Goal: Information Seeking & Learning: Check status

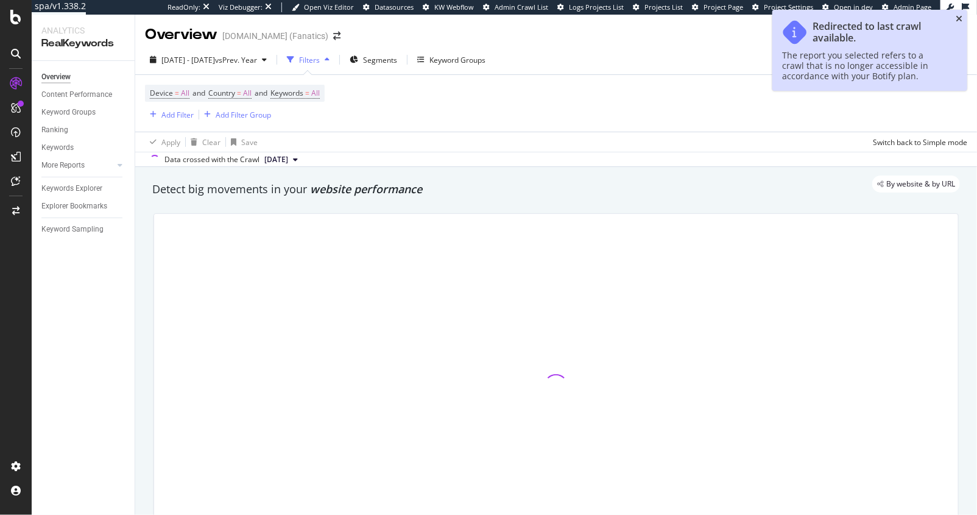
click at [959, 19] on icon "close toast" at bounding box center [959, 19] width 7 height 9
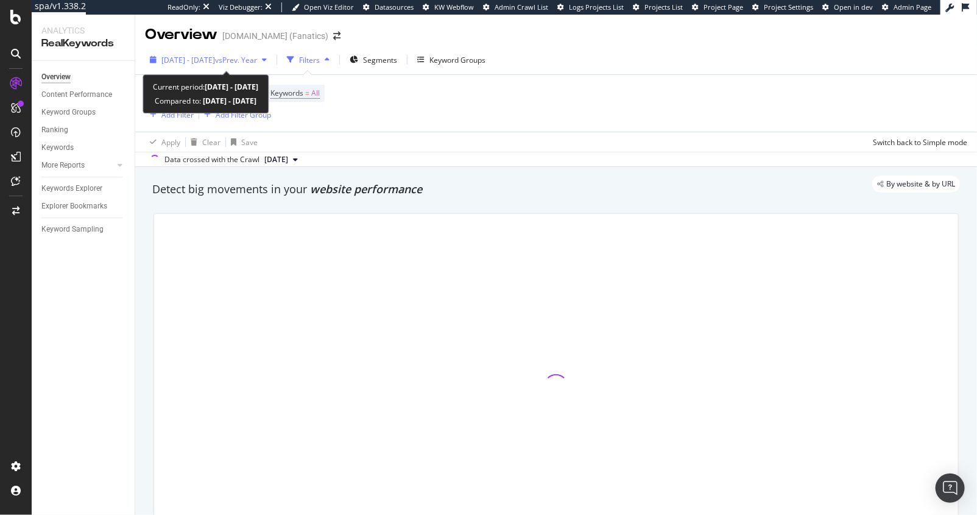
click at [257, 55] on span "vs Prev. Year" at bounding box center [236, 60] width 42 height 10
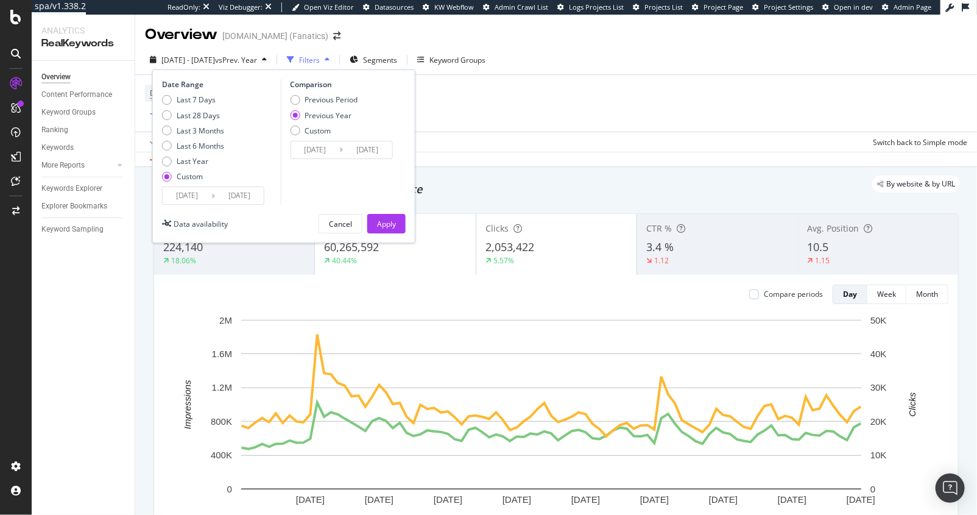
click at [248, 197] on input "[DATE]" at bounding box center [239, 195] width 49 height 17
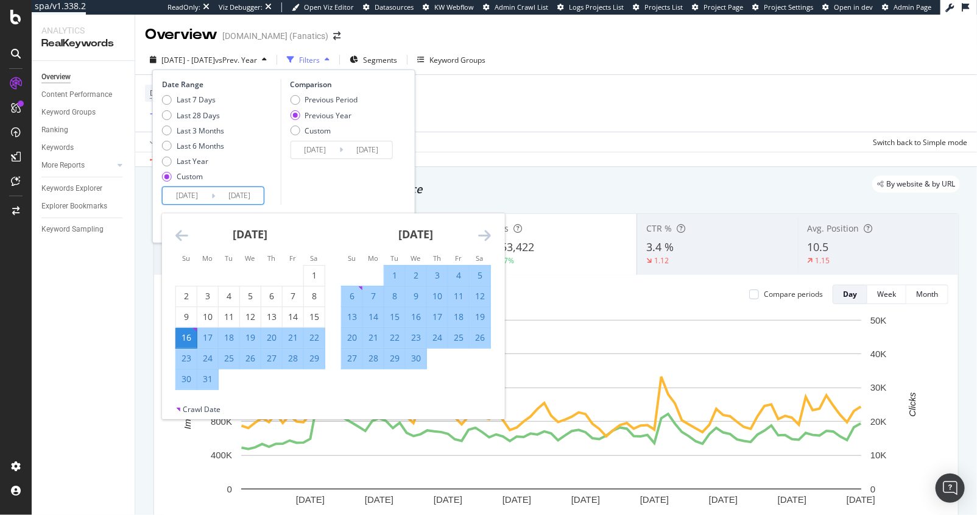
click at [479, 233] on icon "Move forward to switch to the next month." at bounding box center [484, 235] width 13 height 15
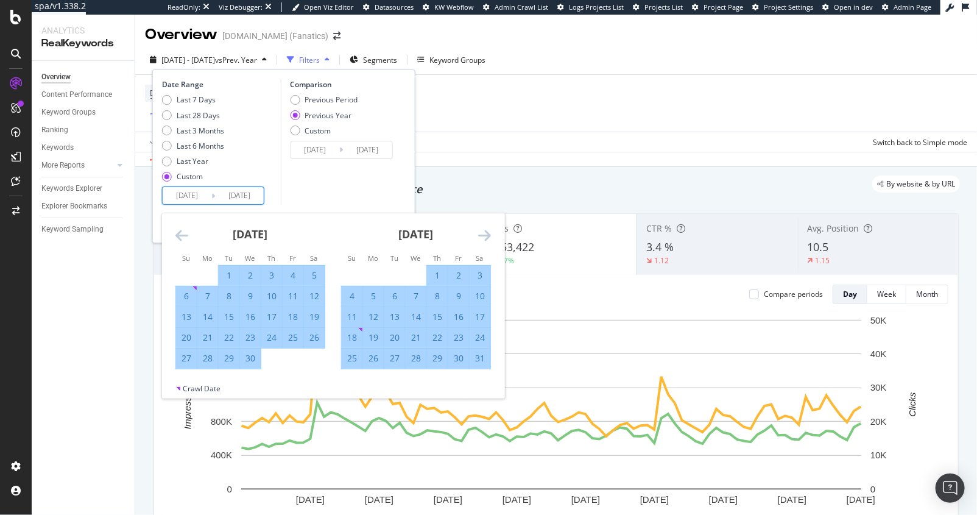
click at [479, 233] on icon "Move forward to switch to the next month." at bounding box center [484, 235] width 13 height 15
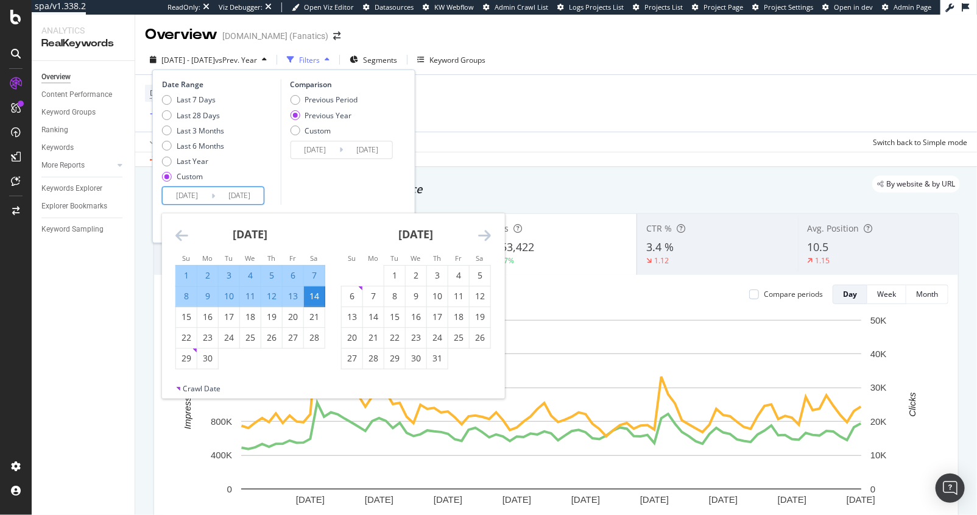
click at [479, 233] on icon "Move forward to switch to the next month." at bounding box center [484, 235] width 13 height 15
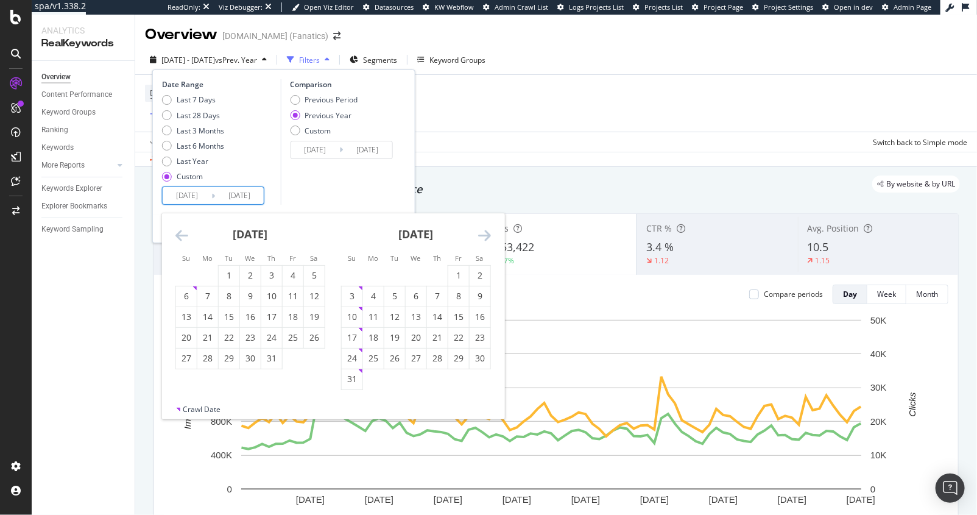
click at [479, 233] on icon "Move forward to switch to the next month." at bounding box center [484, 235] width 13 height 15
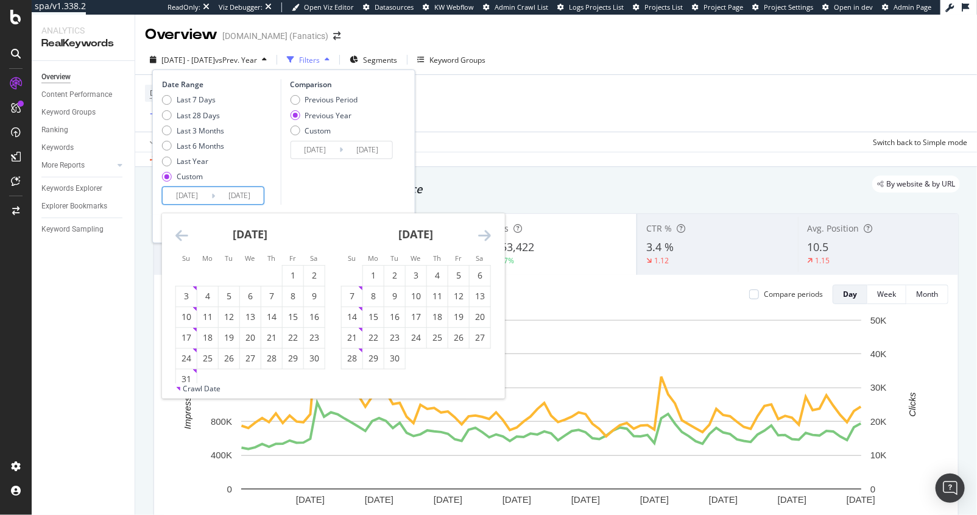
click at [479, 233] on icon "Move forward to switch to the next month." at bounding box center [484, 235] width 13 height 15
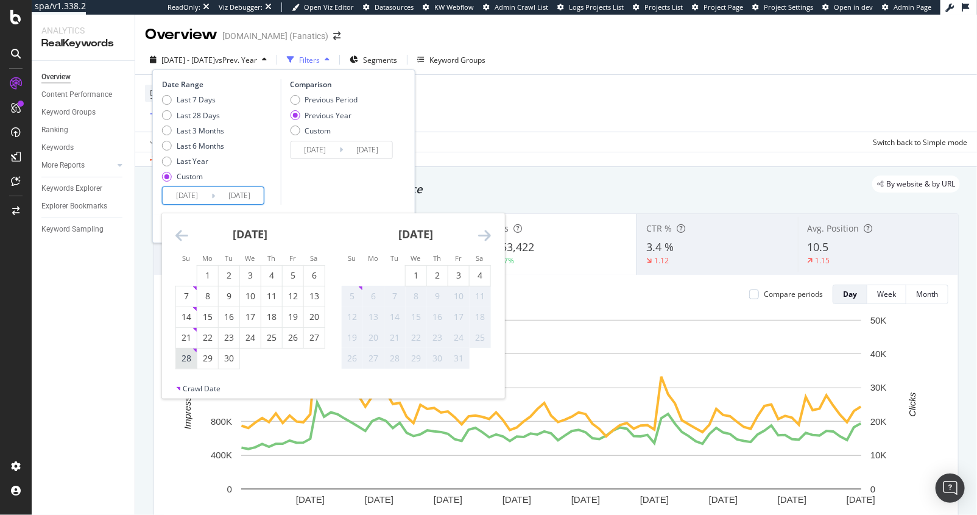
click at [188, 357] on div "28" at bounding box center [186, 358] width 21 height 12
type input "[DATE]"
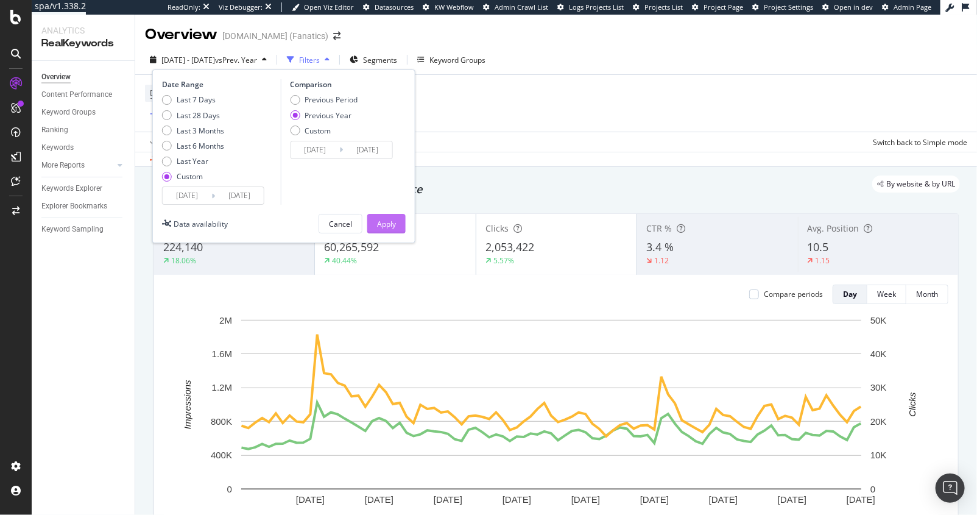
click at [393, 225] on div "Apply" at bounding box center [386, 224] width 19 height 10
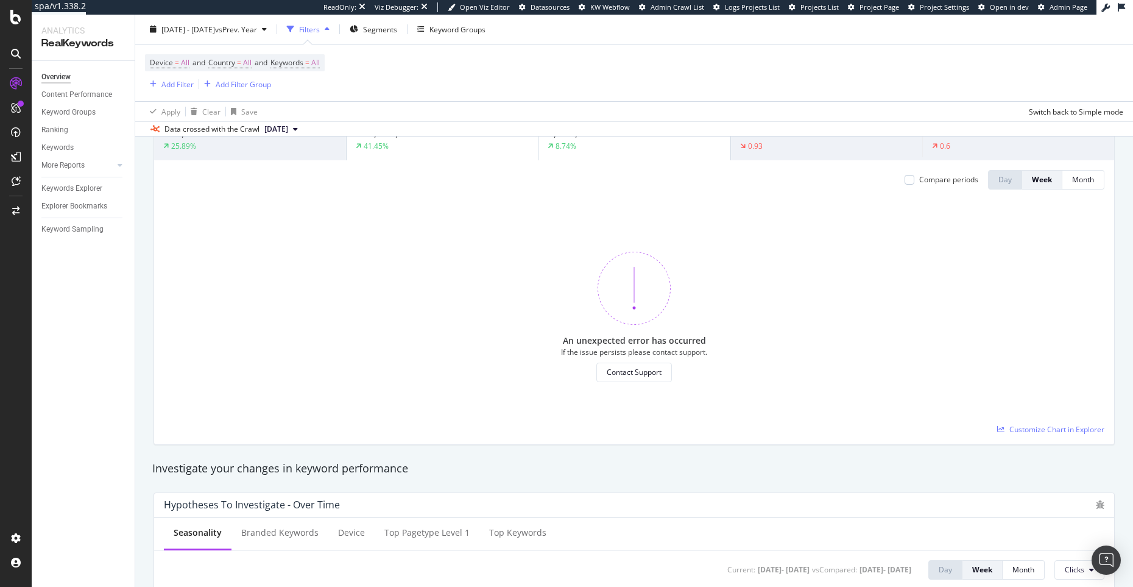
scroll to position [120, 0]
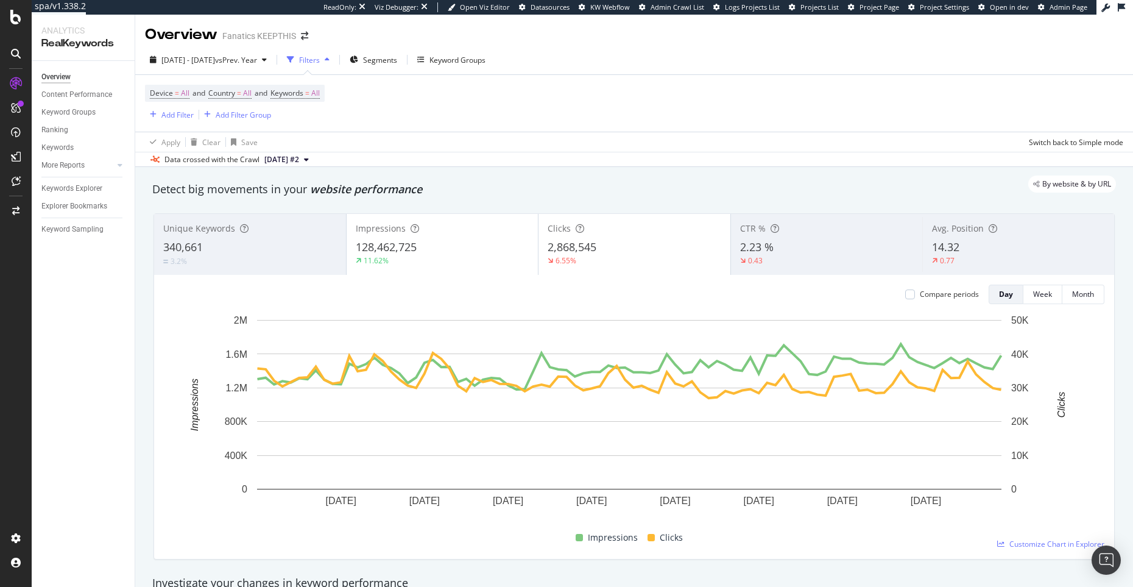
click at [255, 71] on div "2025 Mar. 16th - Jun. 13th vs Prev. Year Filters Segments Keyword Groups" at bounding box center [634, 62] width 998 height 24
click at [255, 68] on div "[DATE] - [DATE] vs Prev. Year" at bounding box center [208, 60] width 127 height 18
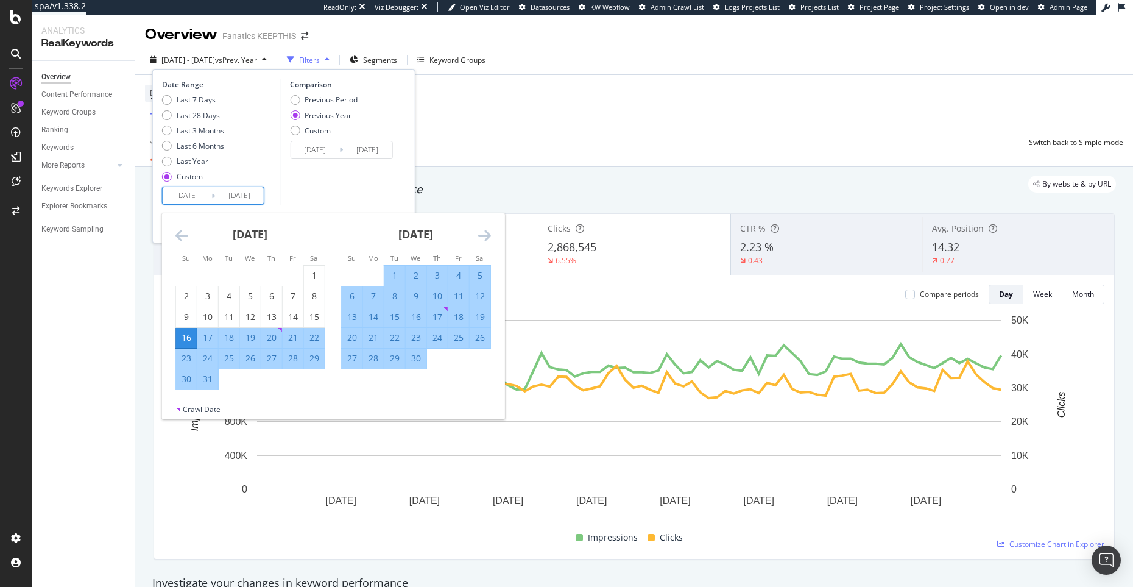
click at [253, 200] on input "2025/06/13" at bounding box center [239, 195] width 49 height 17
click at [489, 234] on icon "Move forward to switch to the next month." at bounding box center [484, 235] width 13 height 15
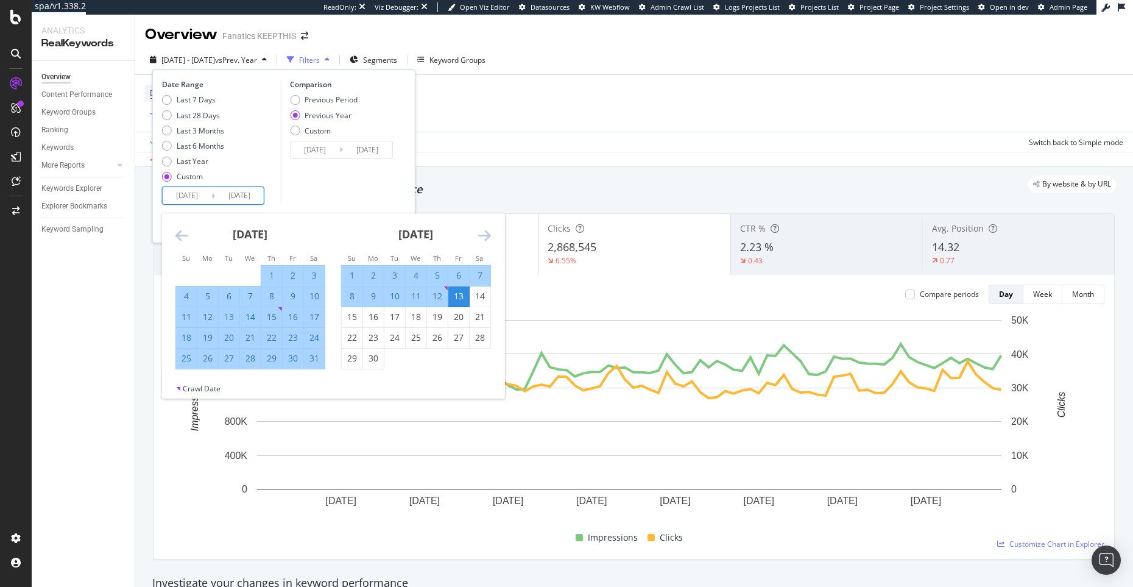
click at [489, 234] on icon "Move forward to switch to the next month." at bounding box center [484, 235] width 13 height 15
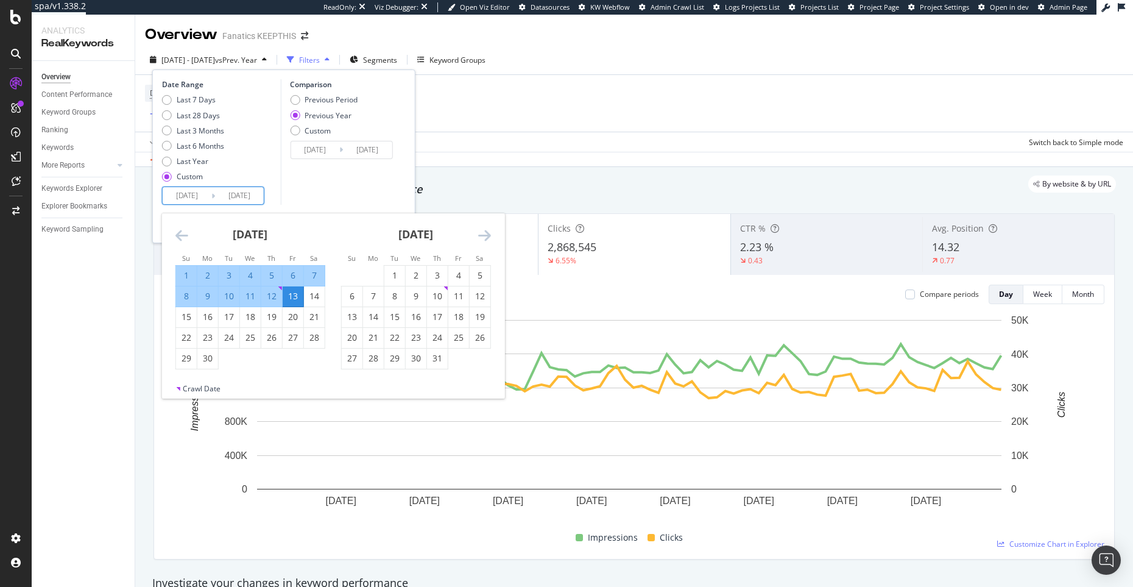
click at [489, 234] on icon "Move forward to switch to the next month." at bounding box center [484, 235] width 13 height 15
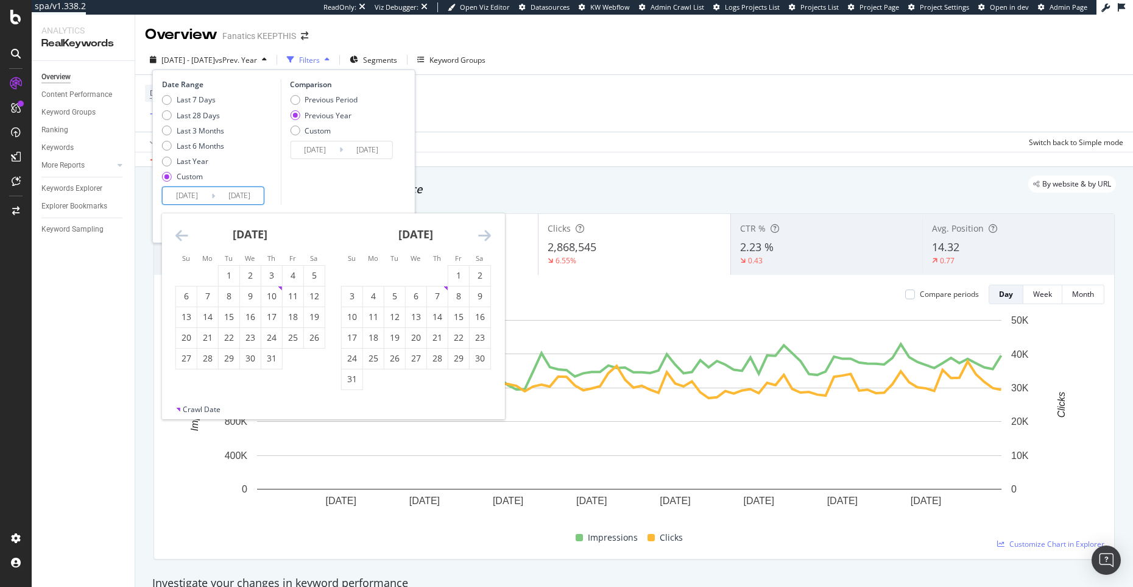
click at [489, 234] on icon "Move forward to switch to the next month." at bounding box center [484, 235] width 13 height 15
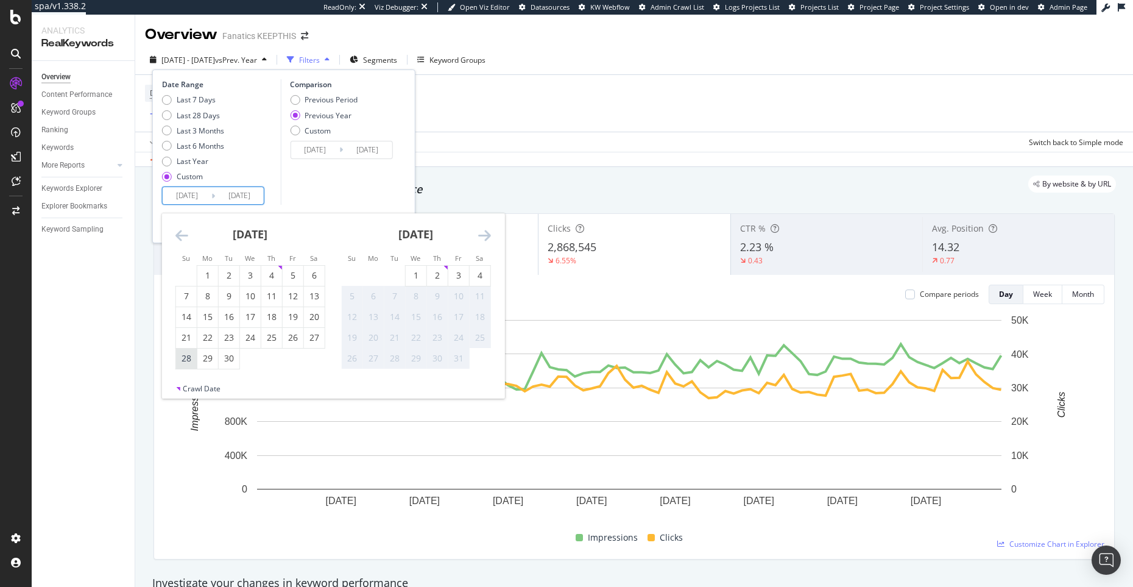
click at [184, 365] on div "28" at bounding box center [186, 358] width 21 height 20
type input "[DATE]"
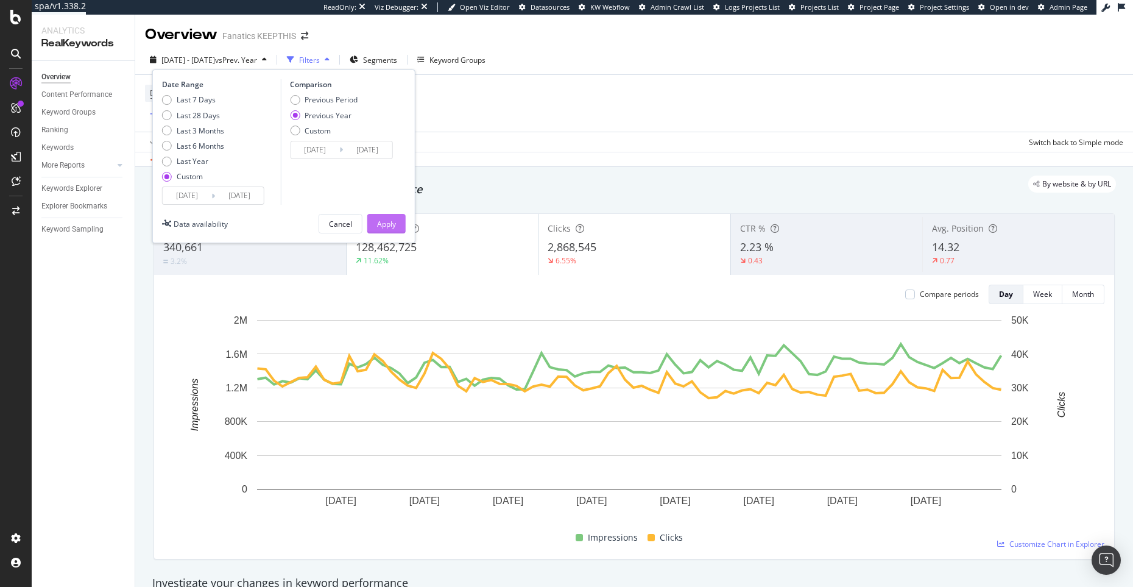
click at [384, 222] on div "Apply" at bounding box center [386, 224] width 19 height 10
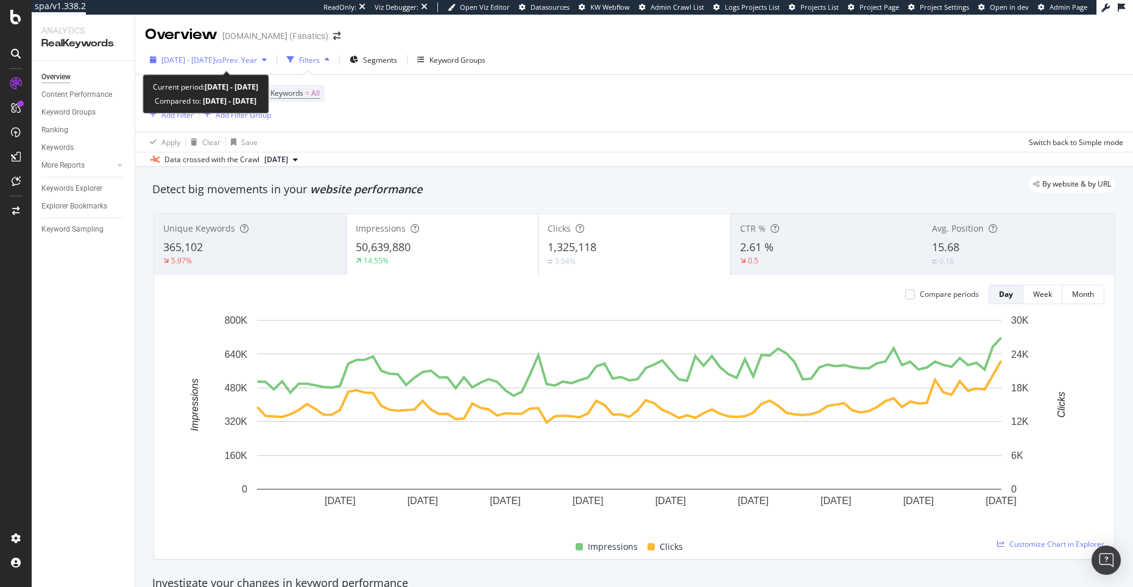
click at [215, 60] on span "2025 Mar. 16th - Jun. 14th" at bounding box center [188, 60] width 54 height 10
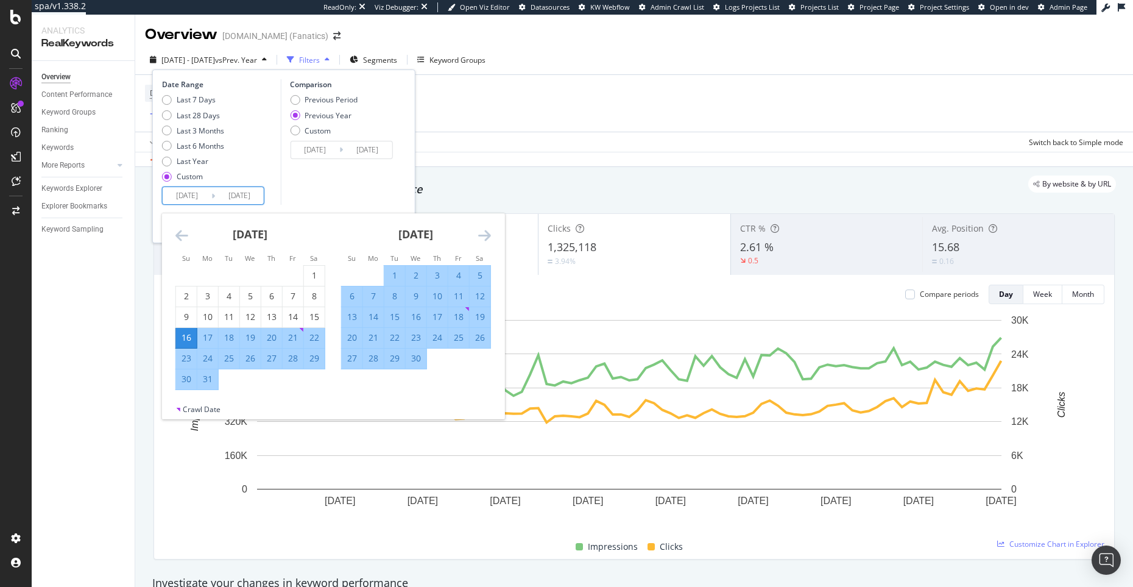
click at [253, 196] on input "2025/06/14" at bounding box center [239, 195] width 49 height 17
click at [486, 235] on icon "Move forward to switch to the next month." at bounding box center [484, 235] width 13 height 15
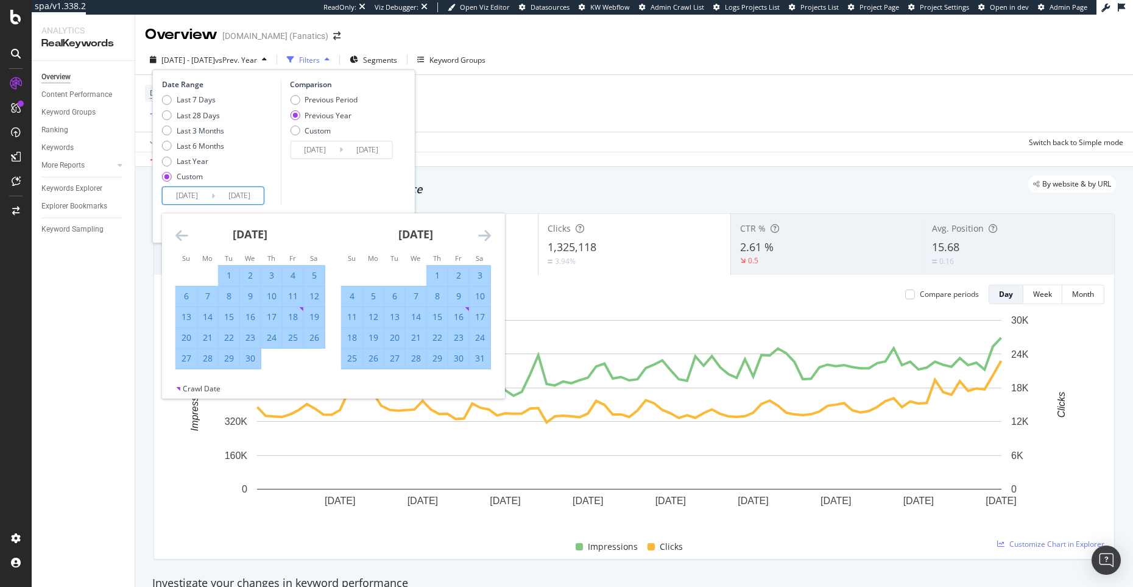
click at [486, 235] on icon "Move forward to switch to the next month." at bounding box center [484, 235] width 13 height 15
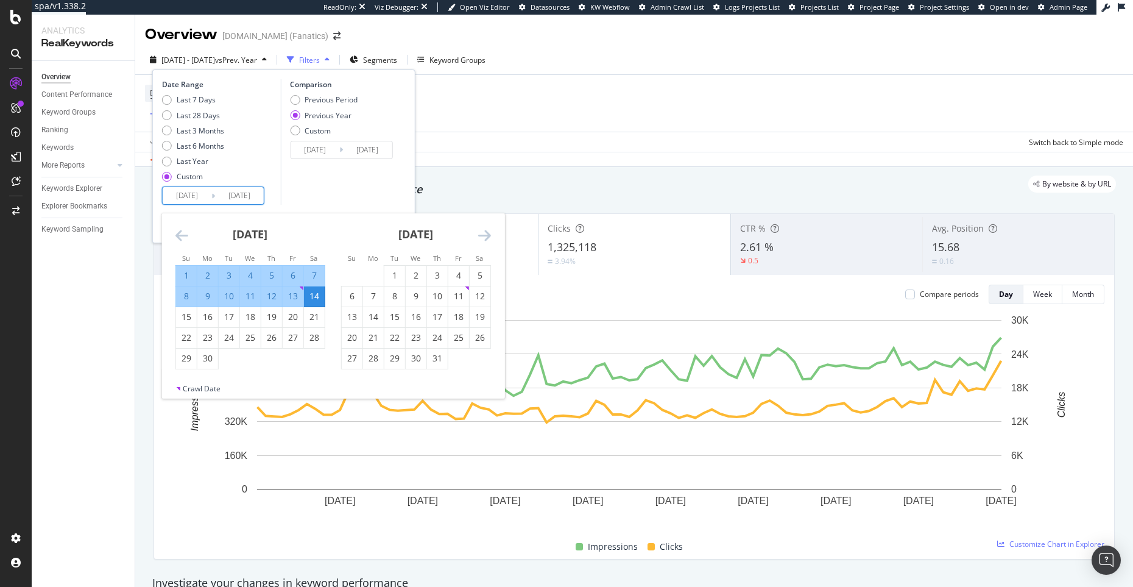
click at [486, 235] on icon "Move forward to switch to the next month." at bounding box center [484, 235] width 13 height 15
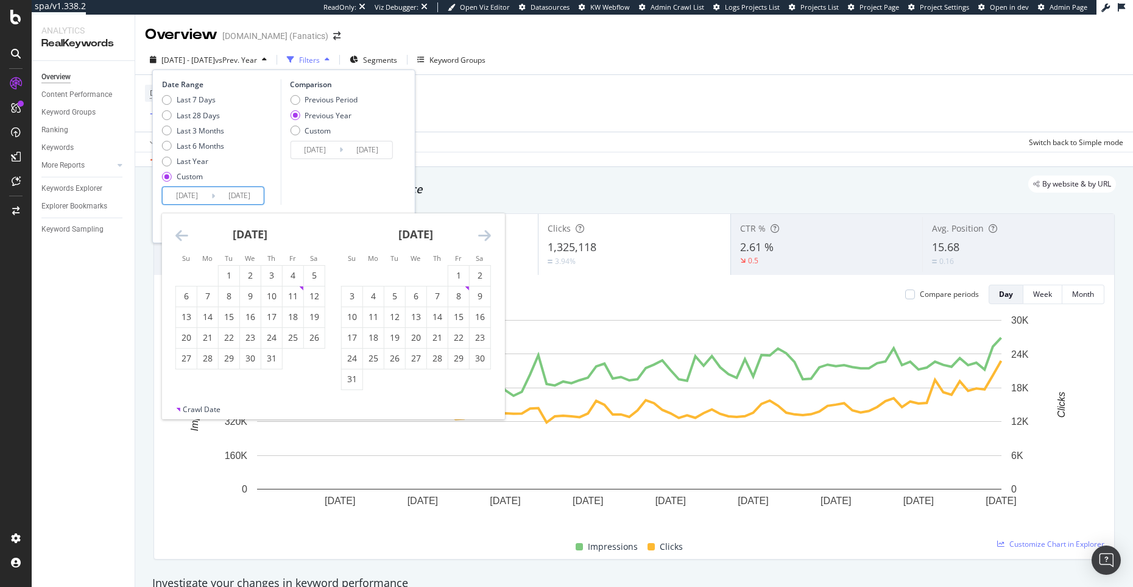
click at [486, 235] on icon "Move forward to switch to the next month." at bounding box center [484, 235] width 13 height 15
click at [495, 229] on div "September 2025 1 2 3 4 5 6 7 8 9 10 11 12 13 14 15 16 17 18 19 20 21 22 23 24 2…" at bounding box center [416, 291] width 166 height 156
click at [490, 231] on icon "Move forward to switch to the next month." at bounding box center [484, 235] width 13 height 15
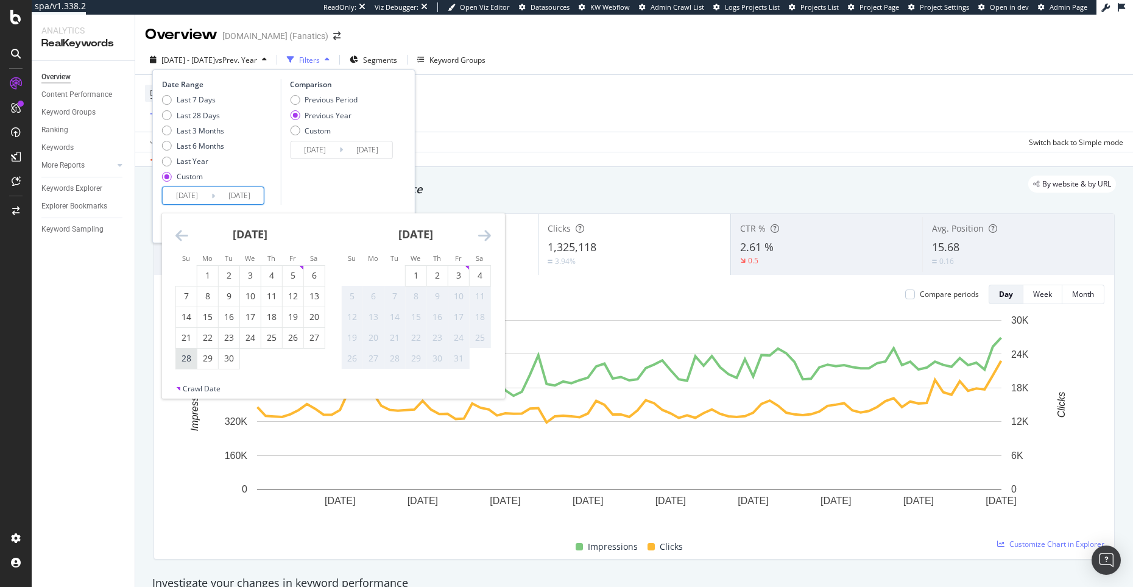
click at [189, 359] on div "28" at bounding box center [186, 358] width 21 height 12
type input "[DATE]"
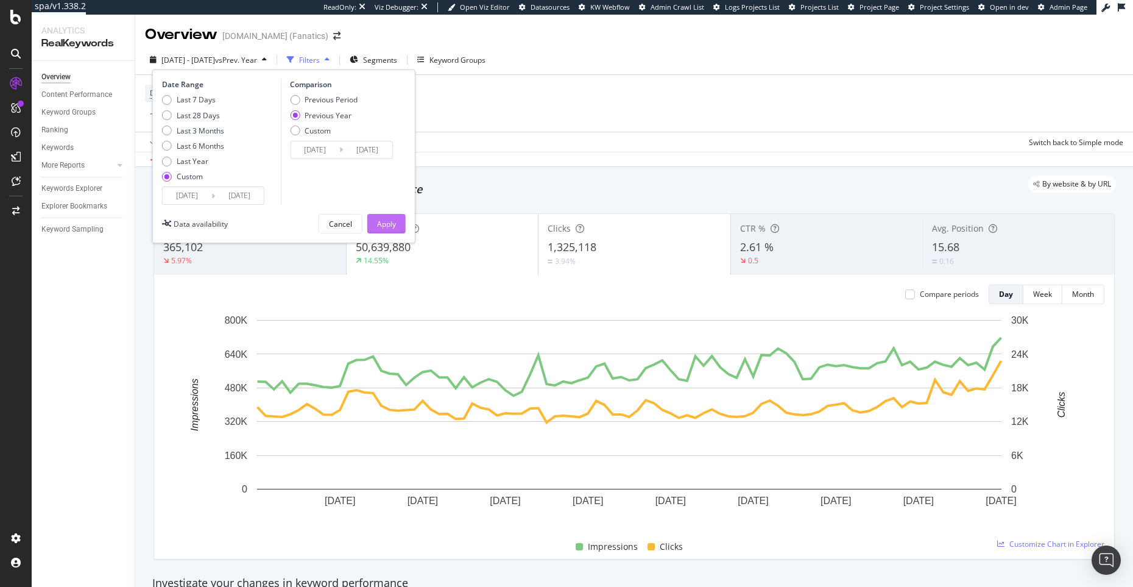
click at [394, 224] on div "Apply" at bounding box center [386, 224] width 19 height 10
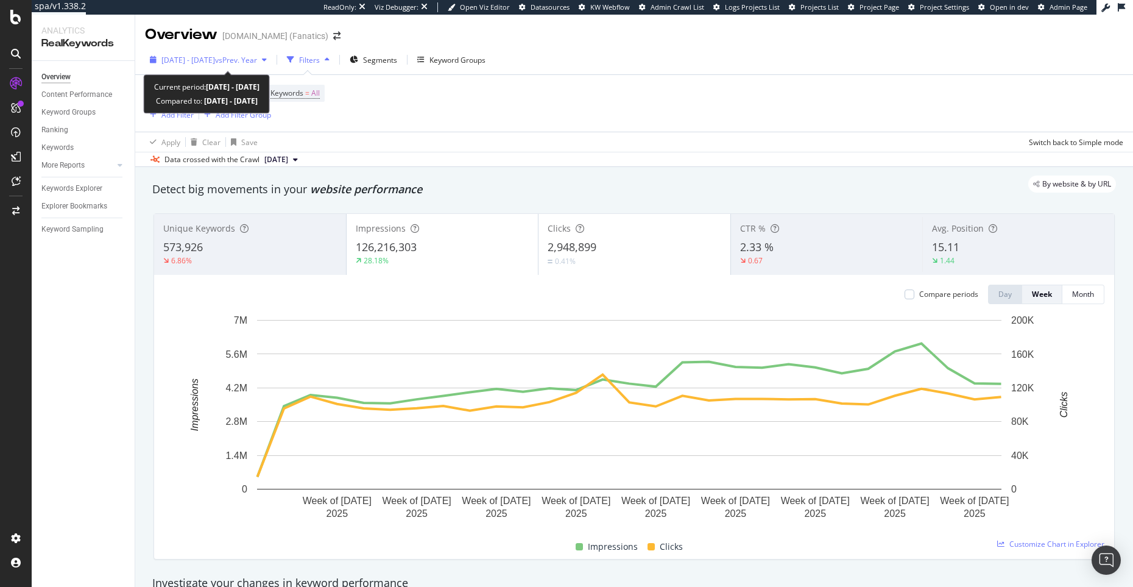
click at [192, 53] on div "2025 Mar. 16th - Sep. 28th vs Prev. Year" at bounding box center [208, 60] width 127 height 18
click at [558, 108] on div "Device = All and Country = All and Keywords = All Add Filter Add Filter Group" at bounding box center [634, 103] width 978 height 57
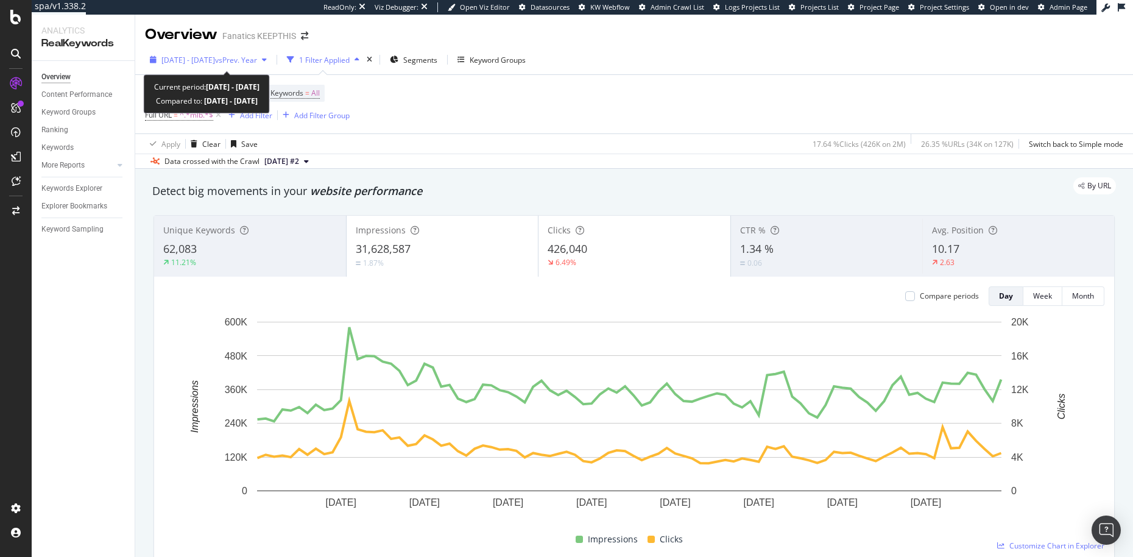
click at [222, 53] on div "2025 Mar. 16th - Jun. 13th vs Prev. Year" at bounding box center [208, 60] width 127 height 18
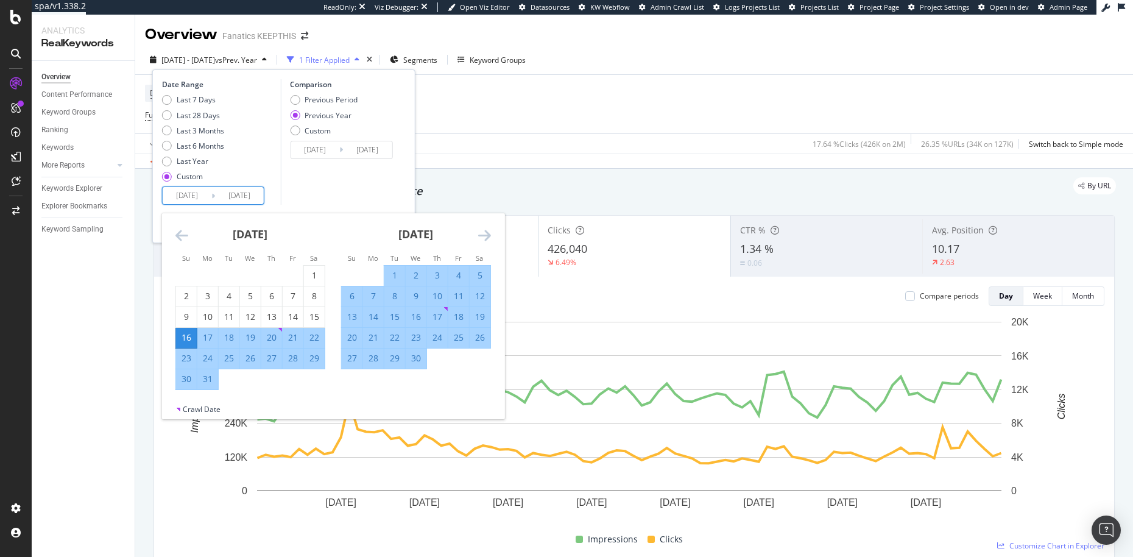
click at [250, 198] on input "2025/06/13" at bounding box center [239, 195] width 49 height 17
click at [482, 243] on div "Move forward to switch to the next month." at bounding box center [484, 235] width 13 height 15
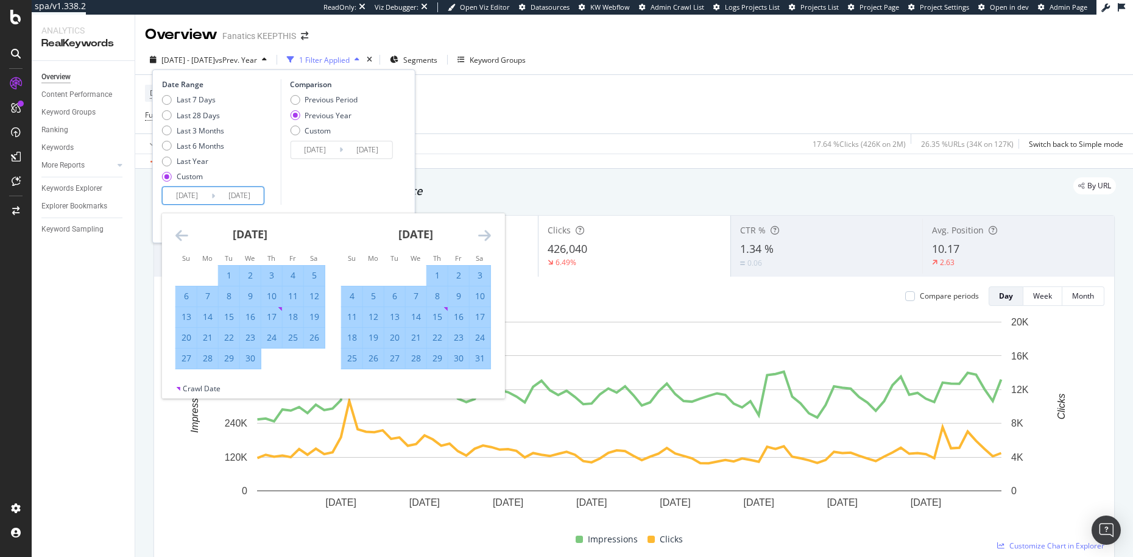
click at [490, 233] on icon "Move forward to switch to the next month." at bounding box center [484, 235] width 13 height 15
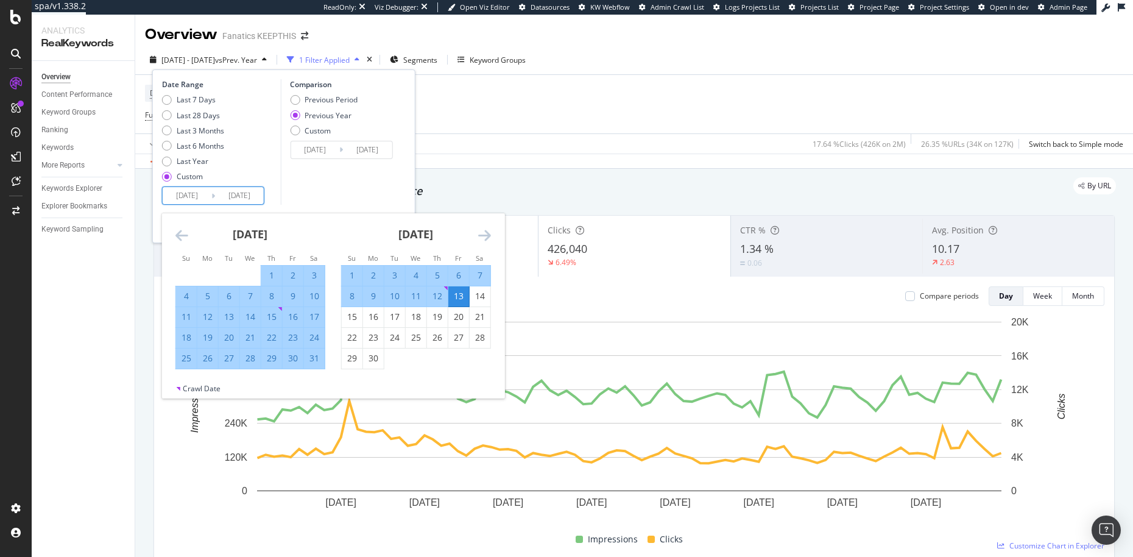
click at [490, 233] on icon "Move forward to switch to the next month." at bounding box center [484, 235] width 13 height 15
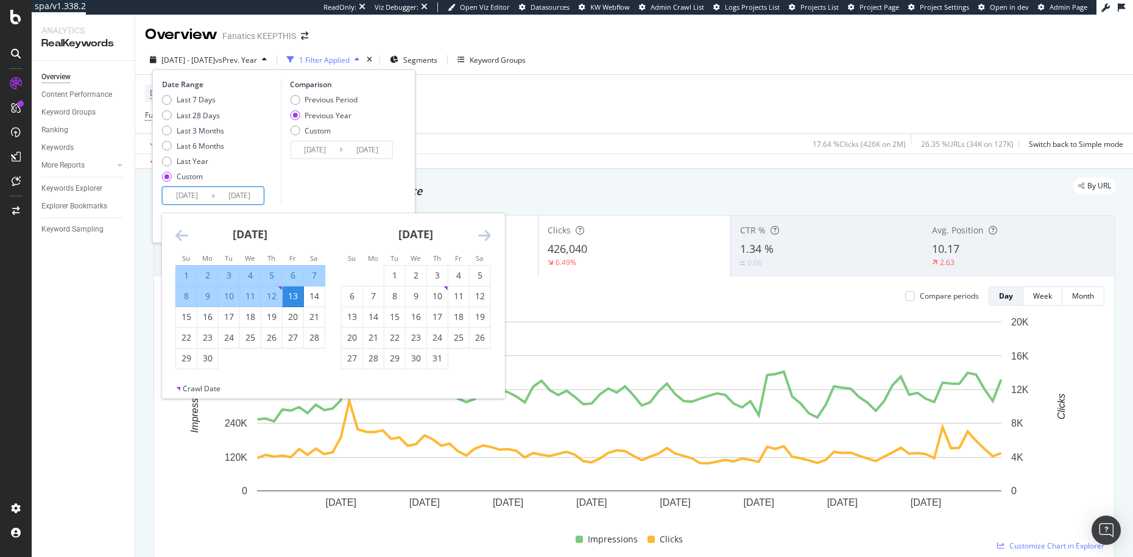
click at [490, 233] on icon "Move forward to switch to the next month." at bounding box center [484, 235] width 13 height 15
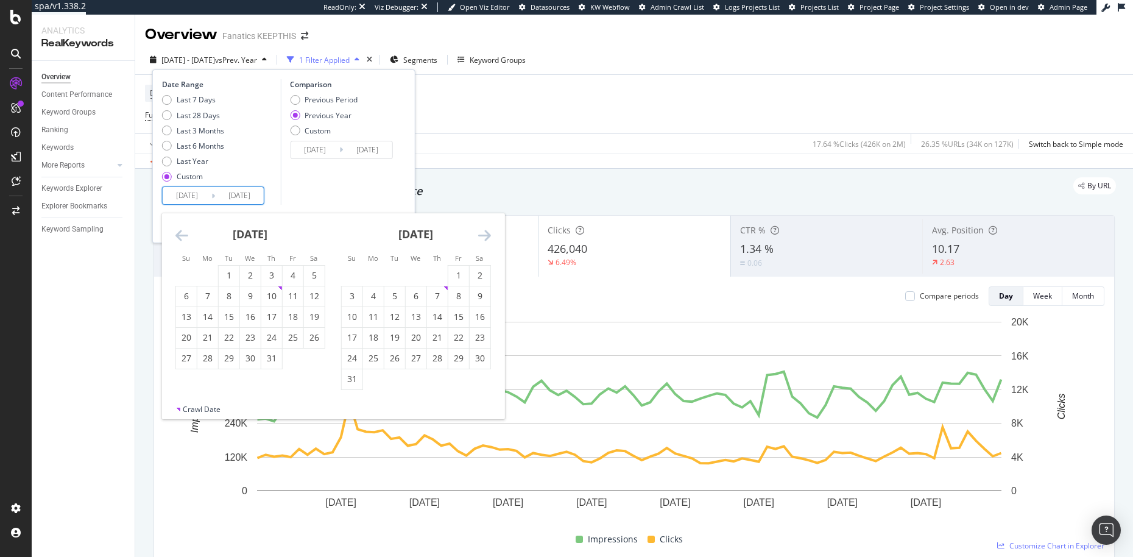
click at [490, 233] on icon "Move forward to switch to the next month." at bounding box center [484, 235] width 13 height 15
click at [350, 362] on div "28" at bounding box center [352, 358] width 21 height 12
type input "[DATE]"
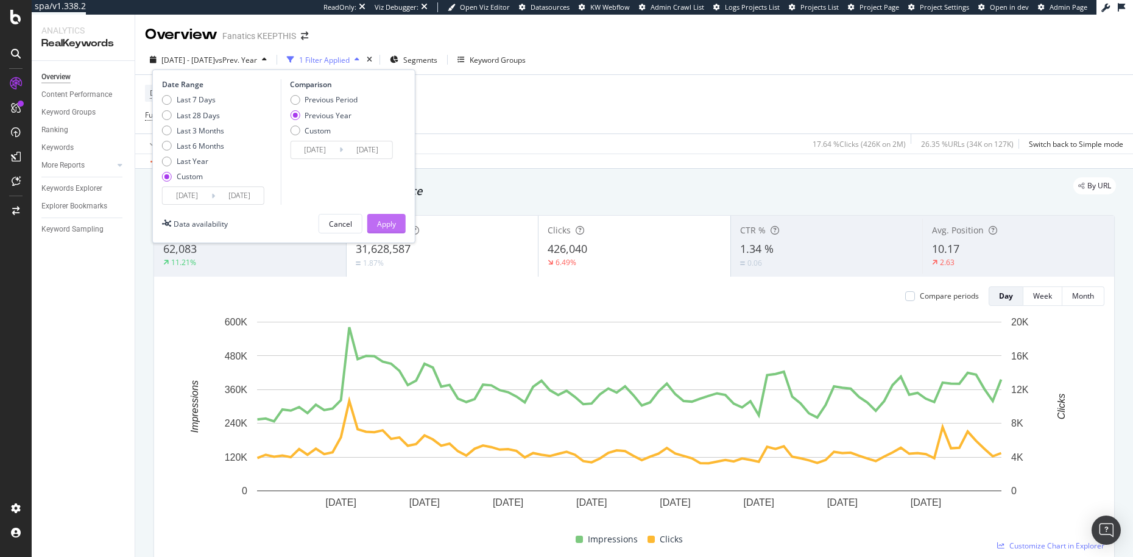
click at [396, 217] on button "Apply" at bounding box center [386, 223] width 38 height 19
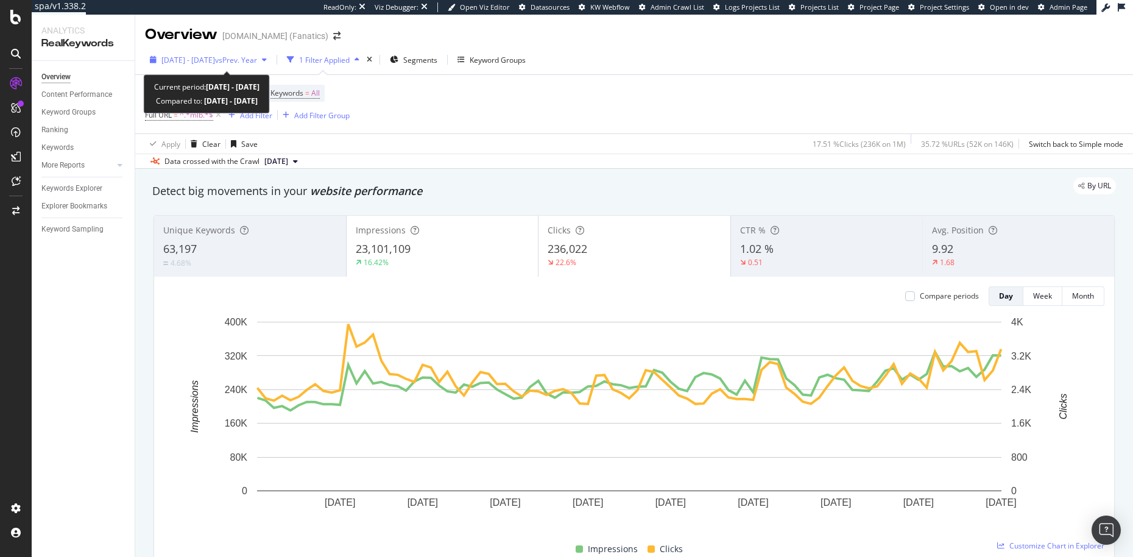
click at [265, 65] on div "[DATE] - [DATE] vs Prev. Year" at bounding box center [208, 60] width 127 height 18
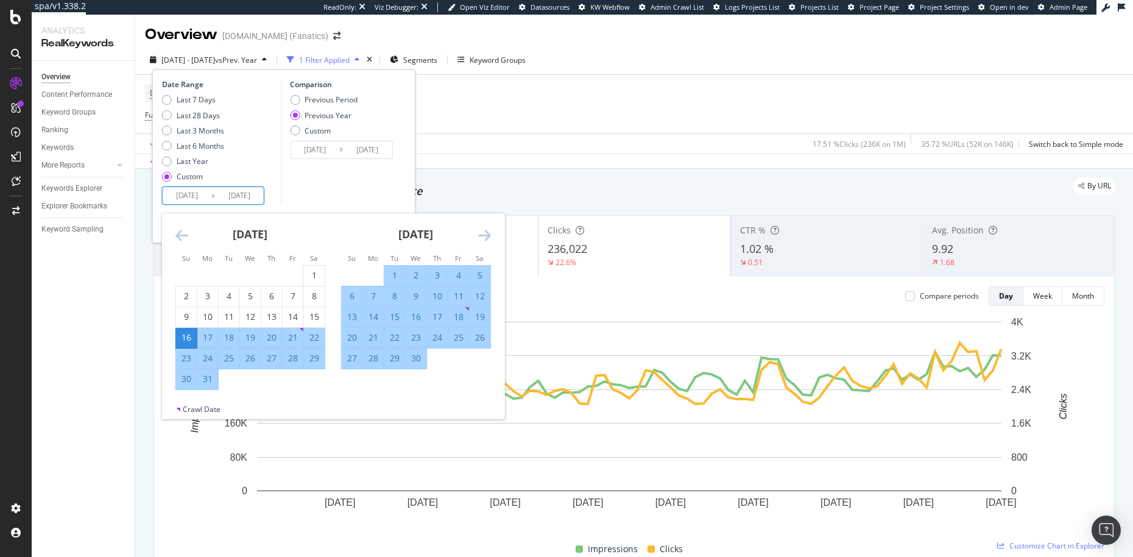
click at [240, 193] on input "[DATE]" at bounding box center [239, 195] width 49 height 17
click at [483, 236] on icon "Move forward to switch to the next month." at bounding box center [484, 235] width 13 height 15
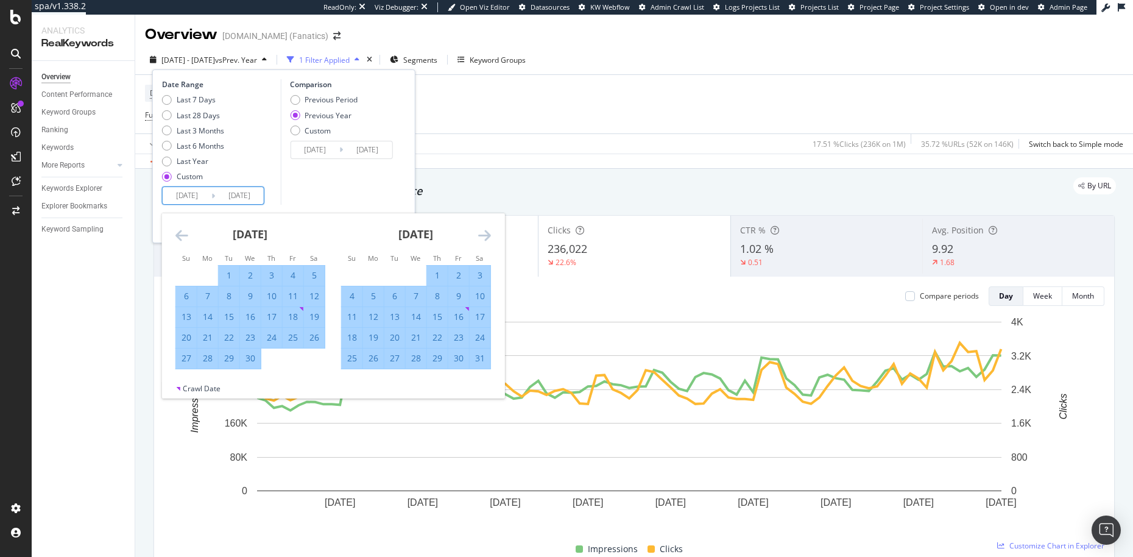
click at [483, 236] on icon "Move forward to switch to the next month." at bounding box center [484, 235] width 13 height 15
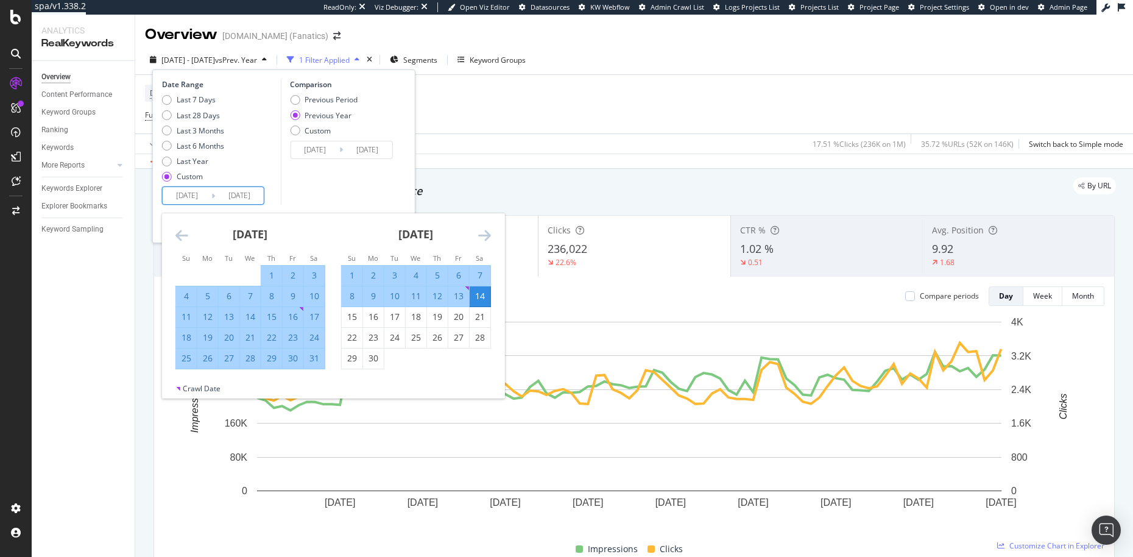
click at [483, 236] on icon "Move forward to switch to the next month." at bounding box center [484, 235] width 13 height 15
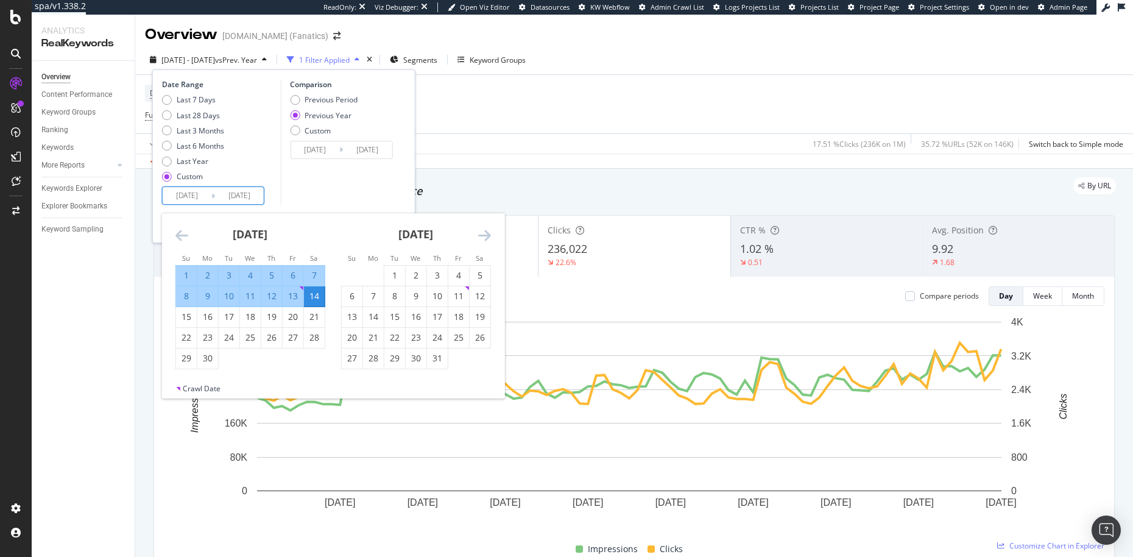
click at [488, 232] on icon "Move forward to switch to the next month." at bounding box center [484, 235] width 13 height 15
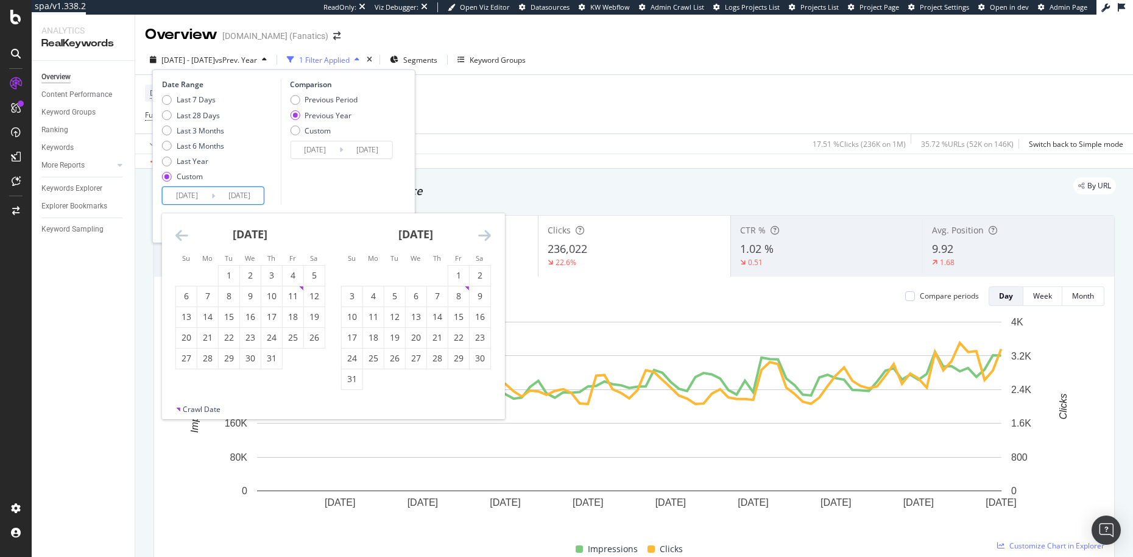
click at [495, 231] on div "[DATE] 1 2 3 4 5 6 7 8 9 10 11 12 13 14 15 16 17 18 19 20 21 22 23 24 25 26 27 …" at bounding box center [416, 301] width 166 height 177
click at [488, 231] on icon "Move forward to switch to the next month." at bounding box center [484, 235] width 13 height 15
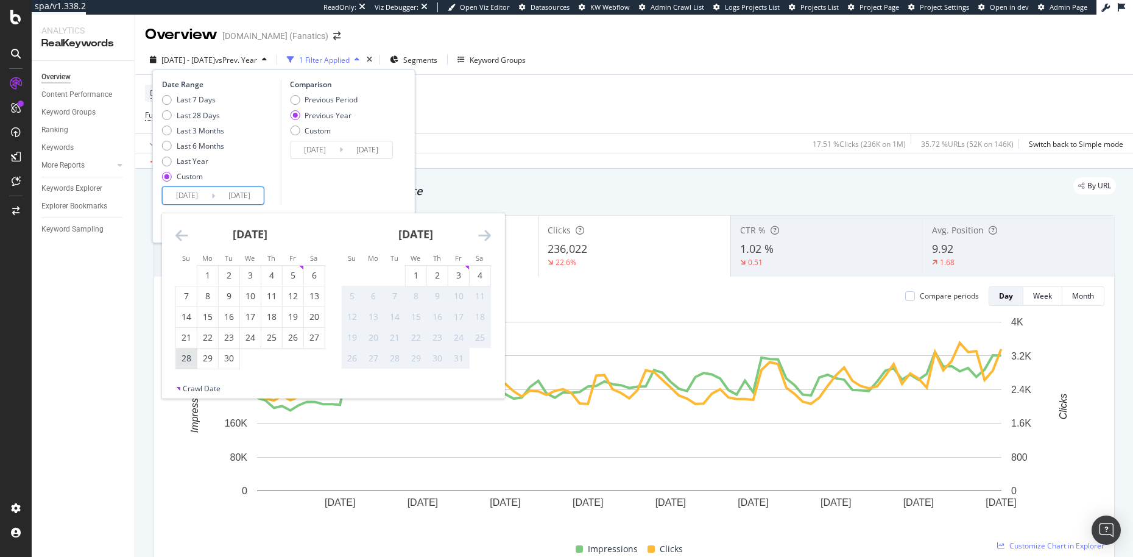
click at [184, 361] on div "28" at bounding box center [186, 358] width 21 height 12
type input "[DATE]"
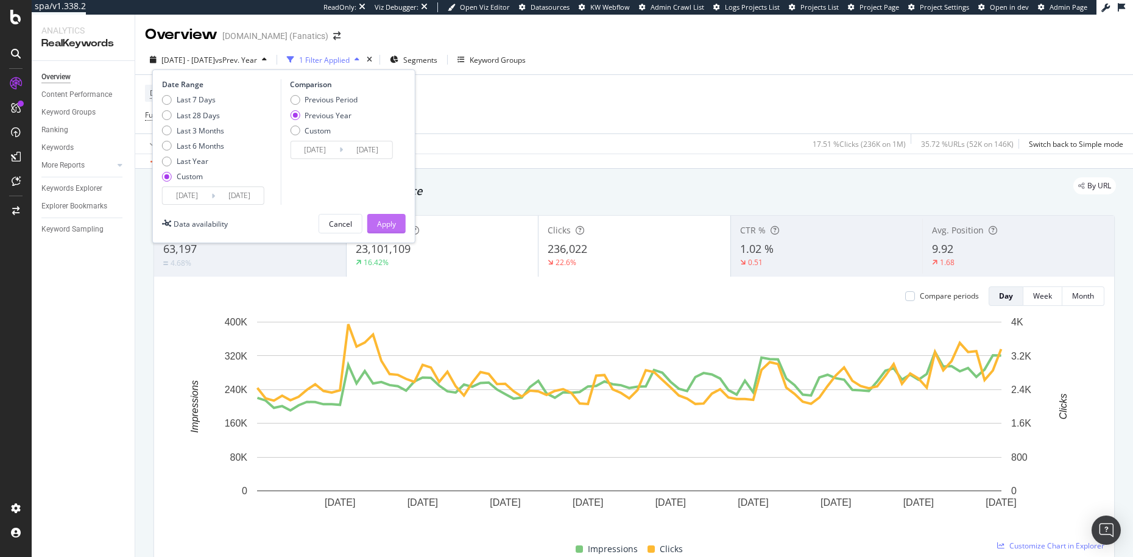
click at [386, 227] on div "Apply" at bounding box center [386, 224] width 19 height 10
